Goal: Transaction & Acquisition: Purchase product/service

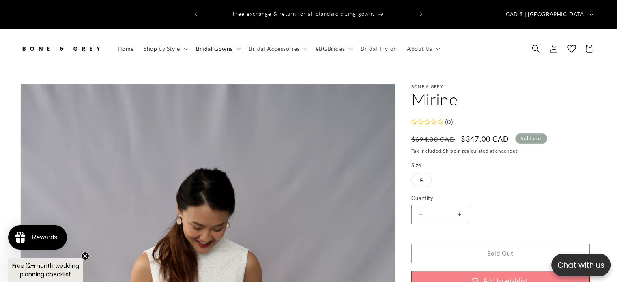
click at [213, 45] on span "Bridal Gowns" at bounding box center [214, 48] width 37 height 7
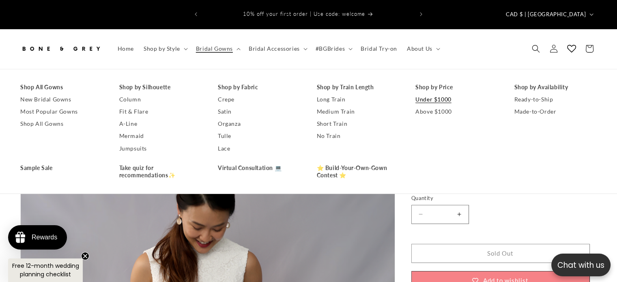
click at [422, 93] on link "Under $1000" at bounding box center [456, 99] width 83 height 12
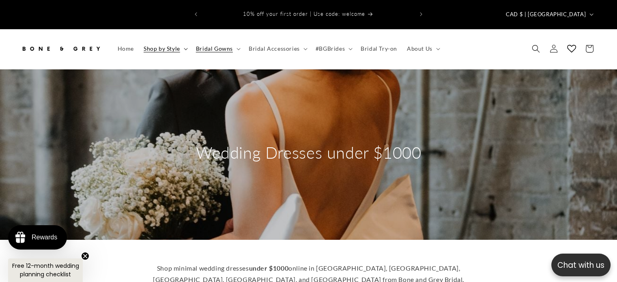
click at [168, 45] on span "Shop by Style" at bounding box center [162, 48] width 37 height 7
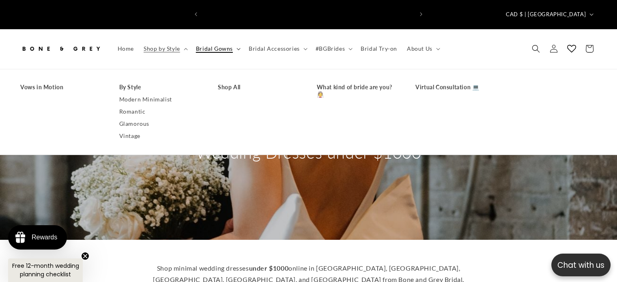
click at [209, 45] on span "Bridal Gowns" at bounding box center [214, 48] width 37 height 7
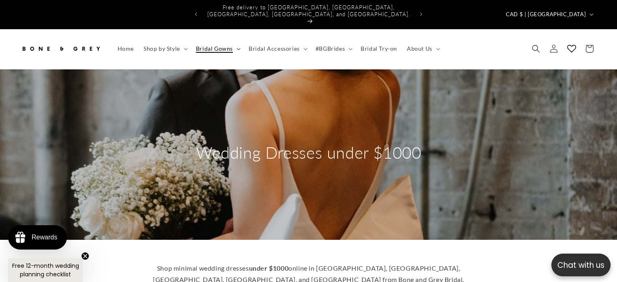
click at [234, 40] on summary "Bridal Gowns" at bounding box center [217, 48] width 53 height 17
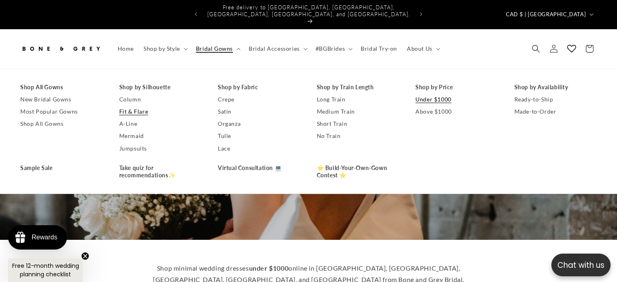
click at [153, 105] on link "Fit & Flare" at bounding box center [160, 111] width 83 height 12
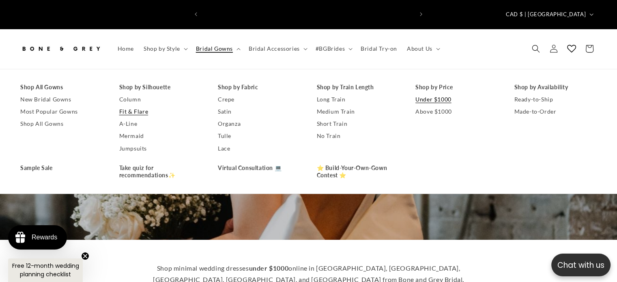
scroll to position [0, 0]
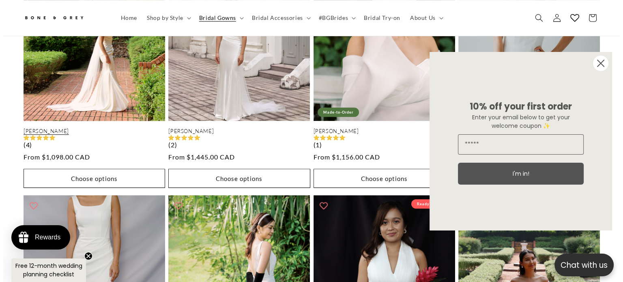
scroll to position [533, 0]
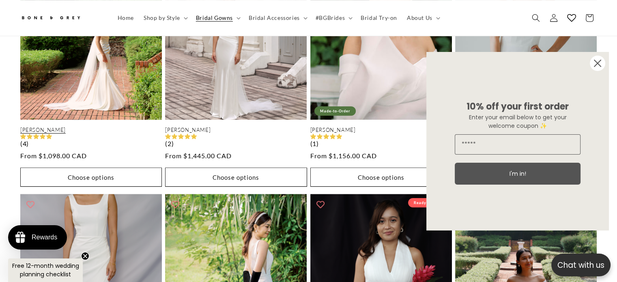
click at [116, 168] on button "Choose options" at bounding box center [91, 177] width 142 height 19
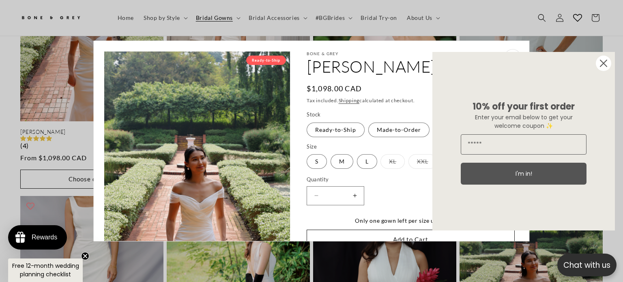
scroll to position [0, 425]
click at [603, 65] on circle "Close dialog" at bounding box center [603, 63] width 15 height 15
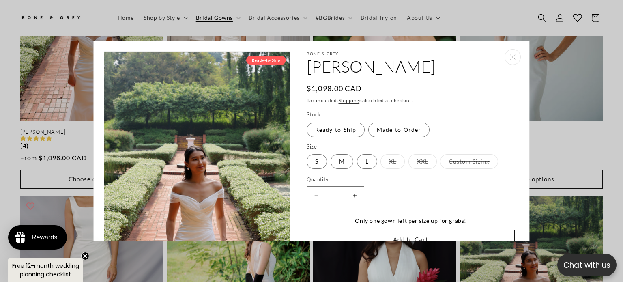
click at [458, 166] on label "Custom Sizing Variant sold out or unavailable" at bounding box center [470, 161] width 58 height 15
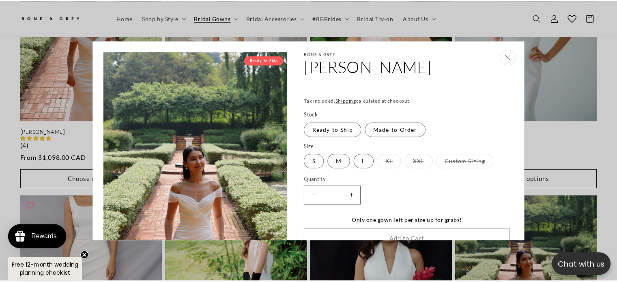
scroll to position [0, 0]
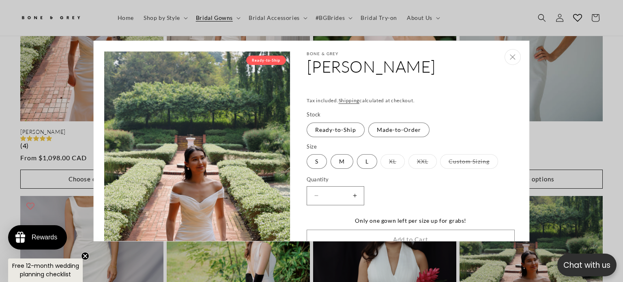
click at [511, 58] on button "Close" at bounding box center [513, 57] width 16 height 16
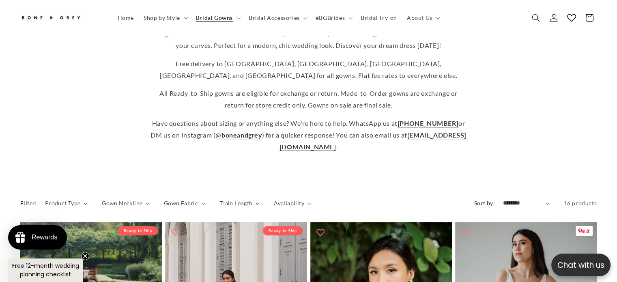
scroll to position [249, 0]
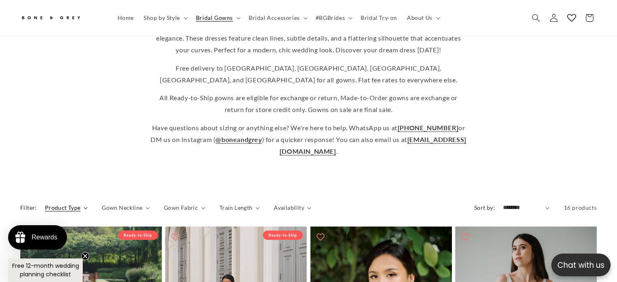
click at [64, 203] on span "Product Type" at bounding box center [63, 207] width 36 height 9
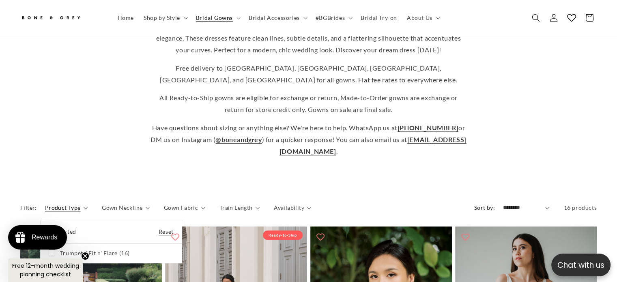
scroll to position [0, 0]
click at [235, 19] on summary "Bridal Gowns" at bounding box center [217, 17] width 53 height 17
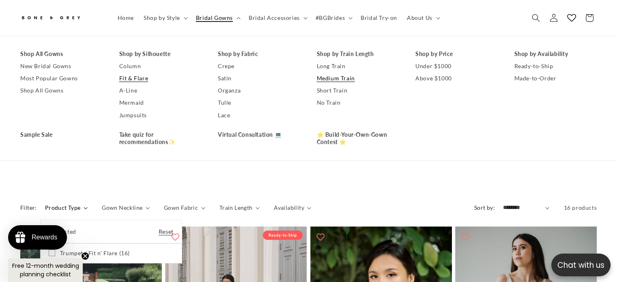
click at [334, 83] on link "Medium Train" at bounding box center [358, 78] width 83 height 12
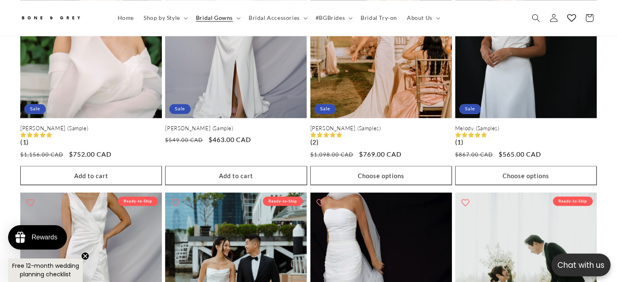
scroll to position [1027, 0]
